Goal: Find specific page/section: Find specific page/section

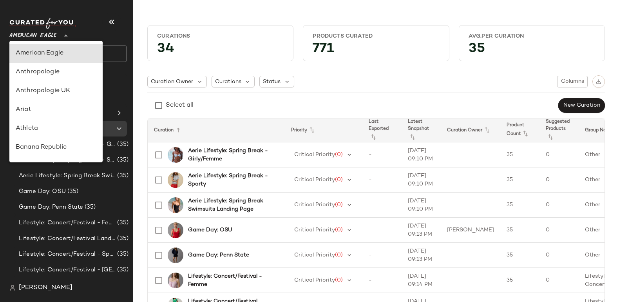
click at [32, 34] on span "American Eagle" at bounding box center [32, 34] width 47 height 14
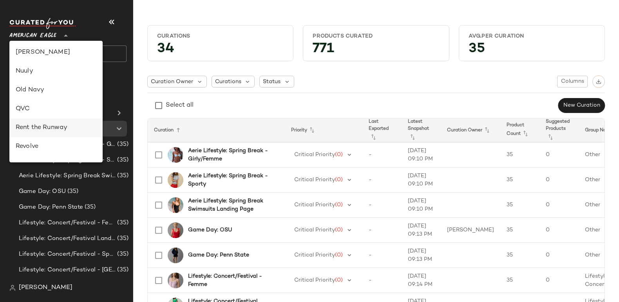
scroll to position [308, 0]
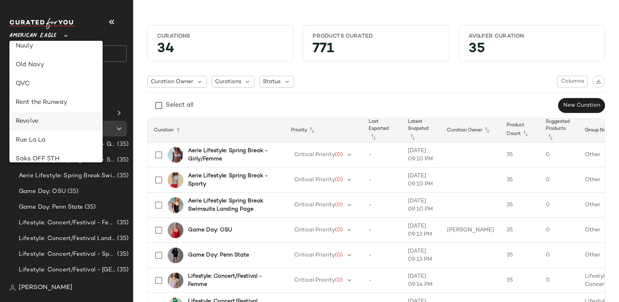
click at [36, 122] on div "Revolve" at bounding box center [56, 121] width 81 height 9
type input "**"
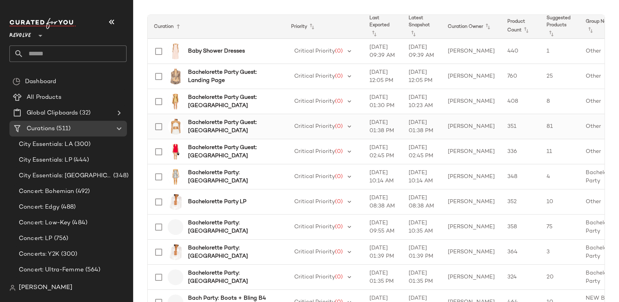
scroll to position [104, 0]
click at [252, 73] on b "Bachelorette Party Guest: Landing Page" at bounding box center [231, 75] width 87 height 16
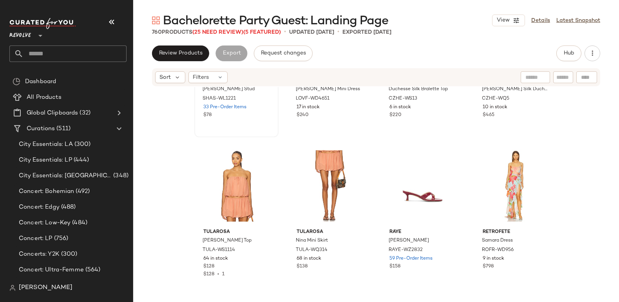
scroll to position [866, 0]
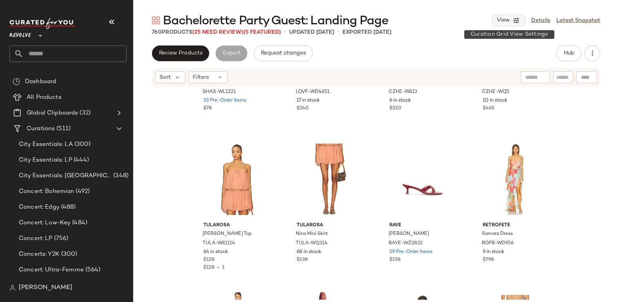
click at [511, 22] on button "View" at bounding box center [508, 21] width 33 height 12
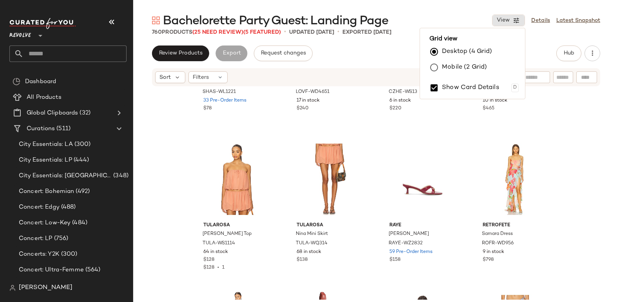
click at [464, 63] on label "Mobile (2 Grid)" at bounding box center [464, 68] width 45 height 16
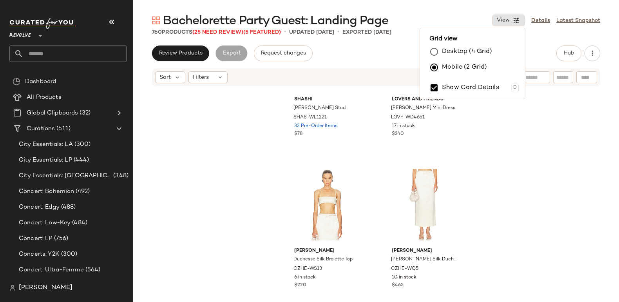
scroll to position [1606, 0]
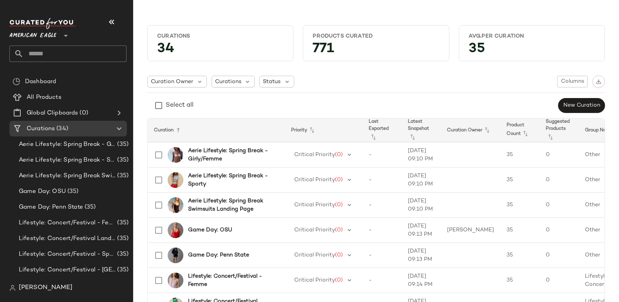
click at [36, 35] on span "American Eagle" at bounding box center [32, 34] width 47 height 14
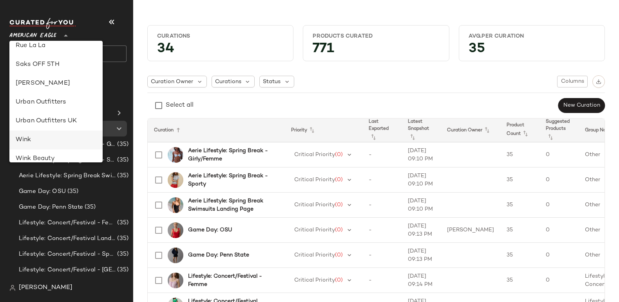
scroll to position [370, 0]
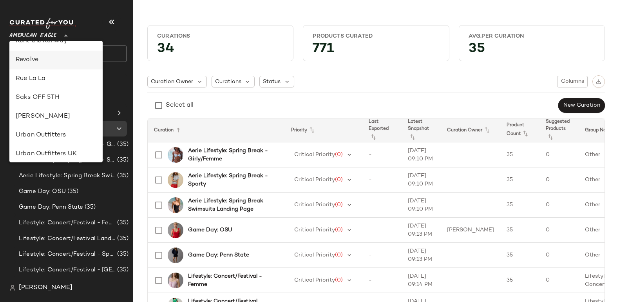
click at [36, 58] on div "Revolve" at bounding box center [56, 59] width 81 height 9
type input "**"
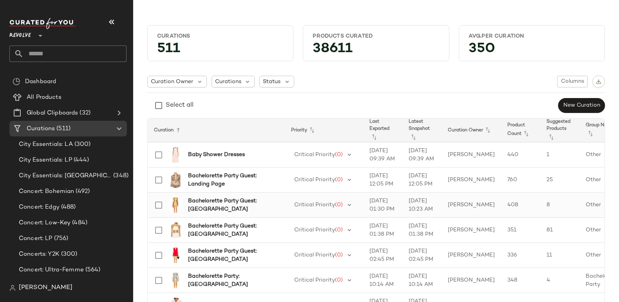
click at [216, 200] on b "Bachelorette Party Guest: [GEOGRAPHIC_DATA]" at bounding box center [231, 205] width 87 height 16
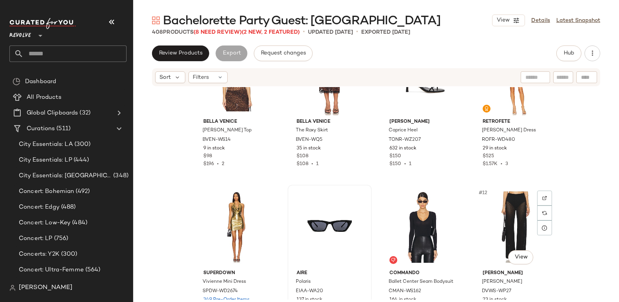
scroll to position [215, 0]
